Goal: Navigation & Orientation: Find specific page/section

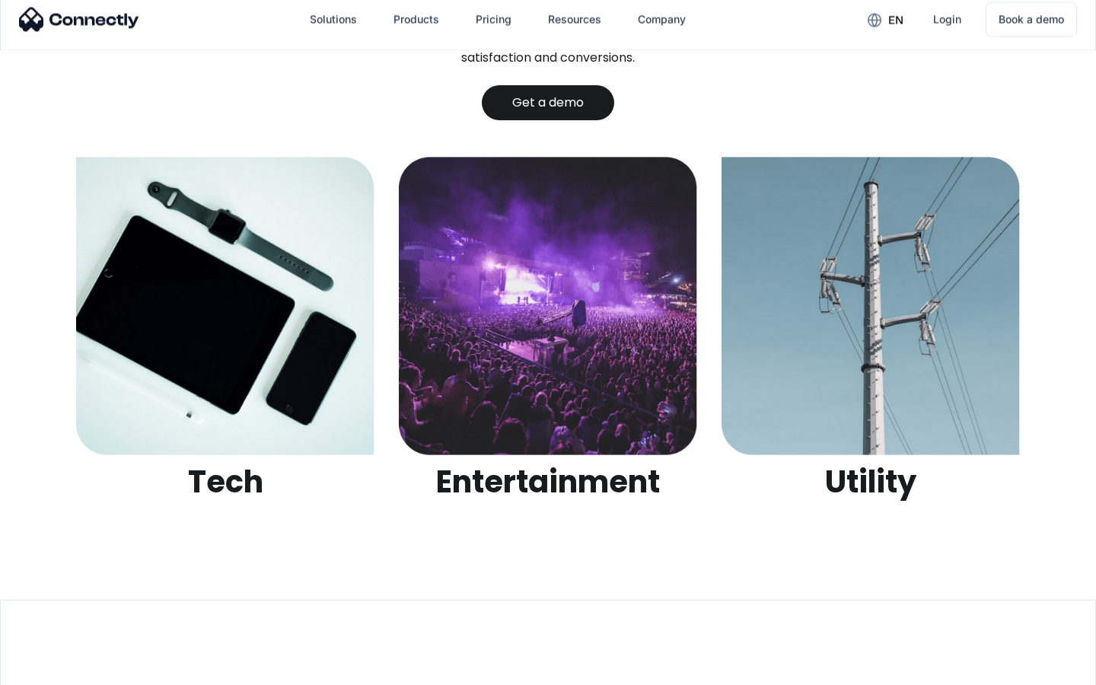
scroll to position [4802, 0]
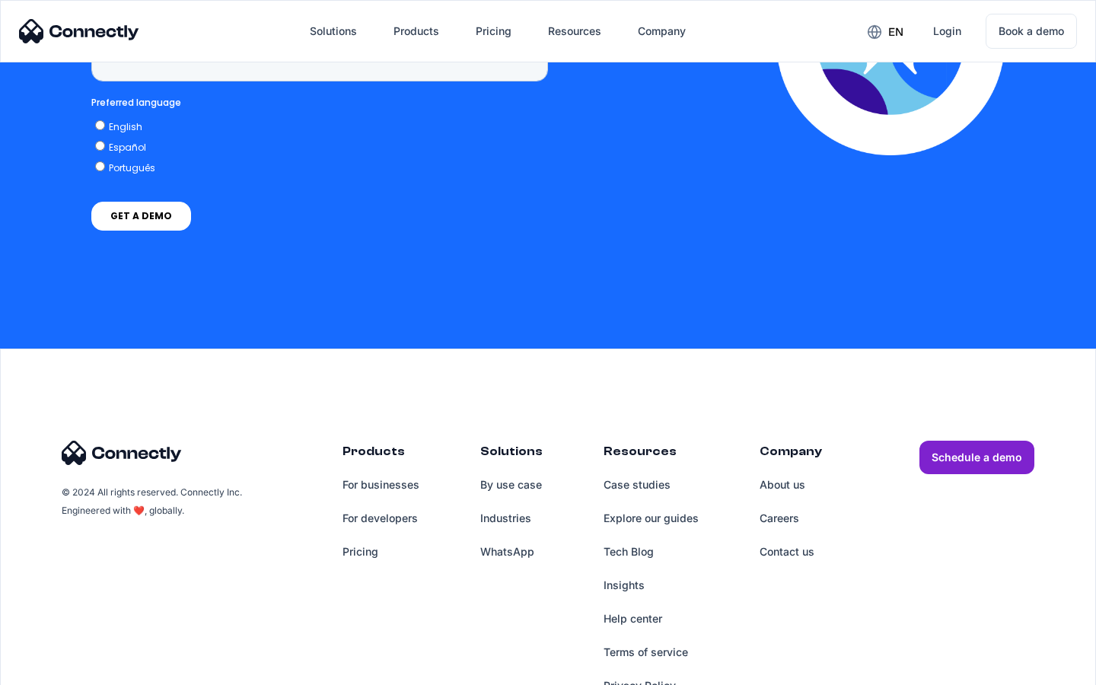
scroll to position [4439, 0]
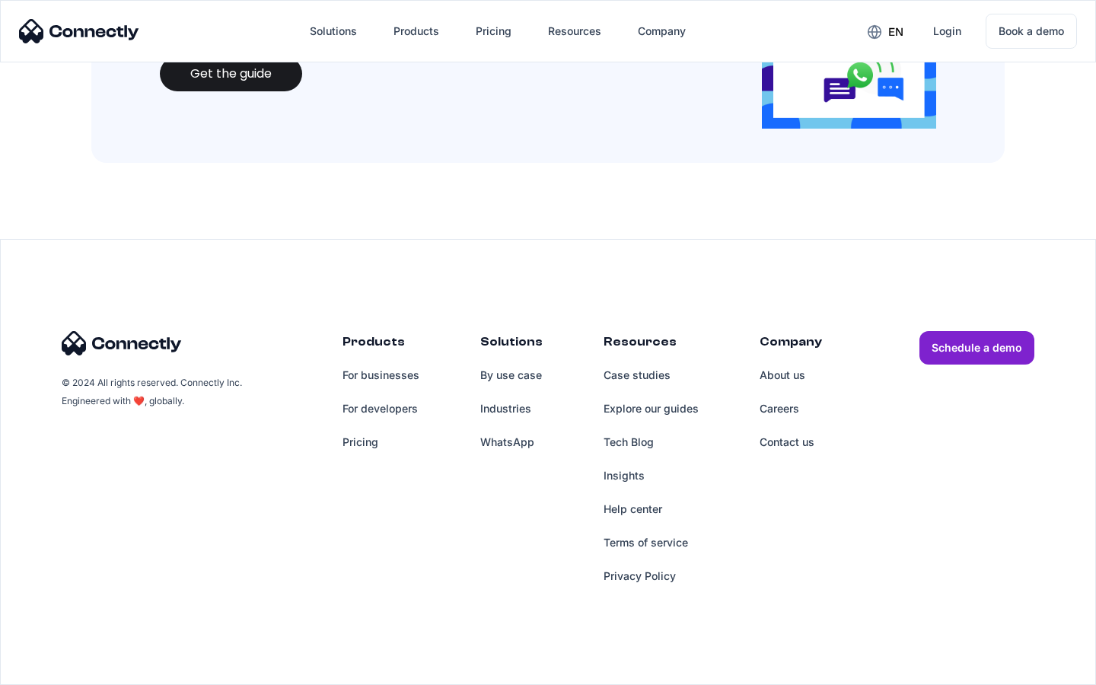
scroll to position [1655, 0]
